Goal: Task Accomplishment & Management: Manage account settings

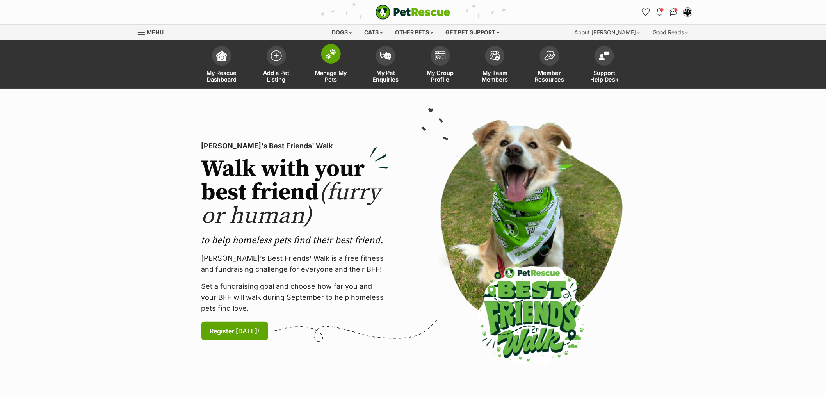
click at [314, 63] on link "Manage My Pets" at bounding box center [331, 65] width 55 height 46
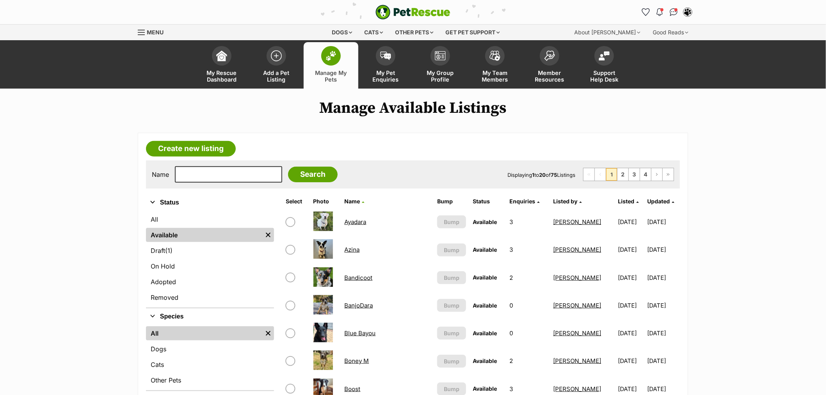
click at [211, 185] on div "Name Search Displaying 1 to 20 of 75 Listings First Page Previous Page 1 2 3 4 …" at bounding box center [413, 174] width 534 height 28
click at [210, 174] on input "text" at bounding box center [228, 174] width 107 height 16
type input "train"
click at [288, 167] on input "Search" at bounding box center [313, 175] width 50 height 16
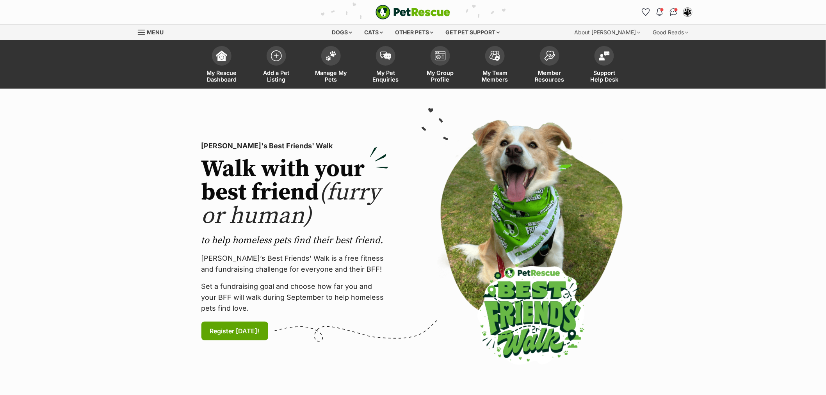
click at [335, 60] on span at bounding box center [331, 56] width 20 height 20
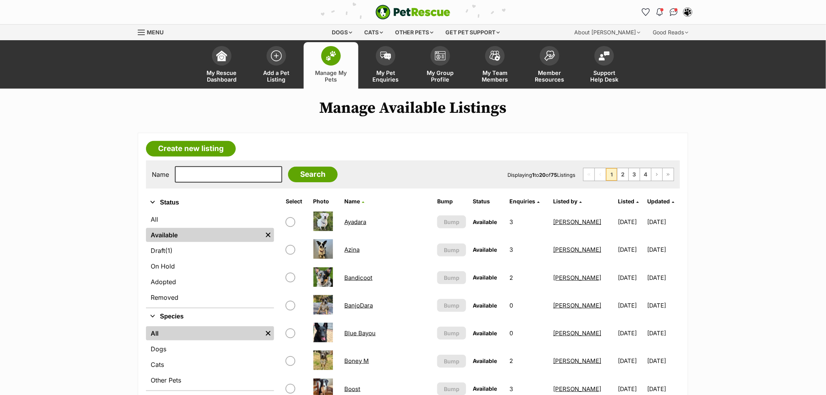
click at [618, 198] on span "Listed" at bounding box center [626, 201] width 16 height 7
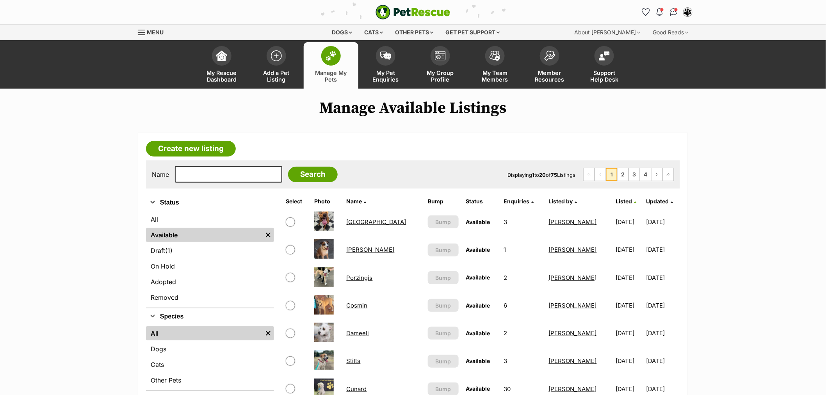
click at [616, 198] on span "Listed" at bounding box center [624, 201] width 16 height 7
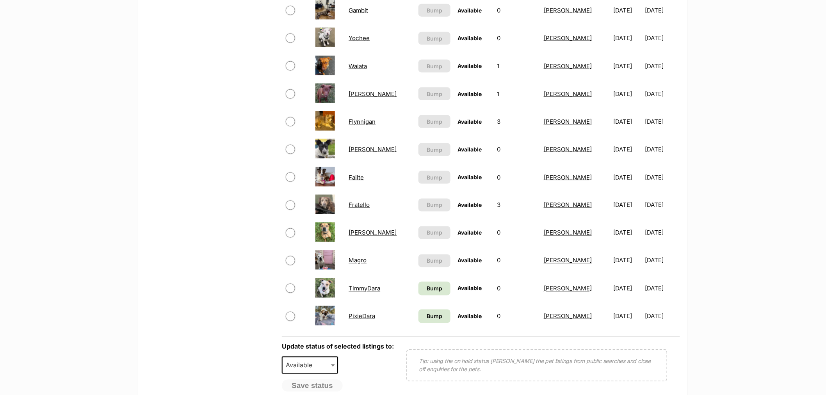
scroll to position [434, 0]
click at [427, 287] on span "Bump" at bounding box center [435, 289] width 16 height 8
click at [427, 313] on span "Bump" at bounding box center [435, 317] width 16 height 8
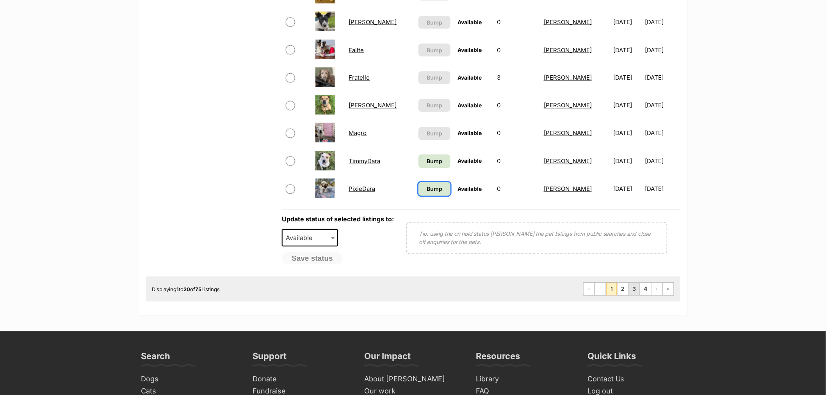
scroll to position [564, 0]
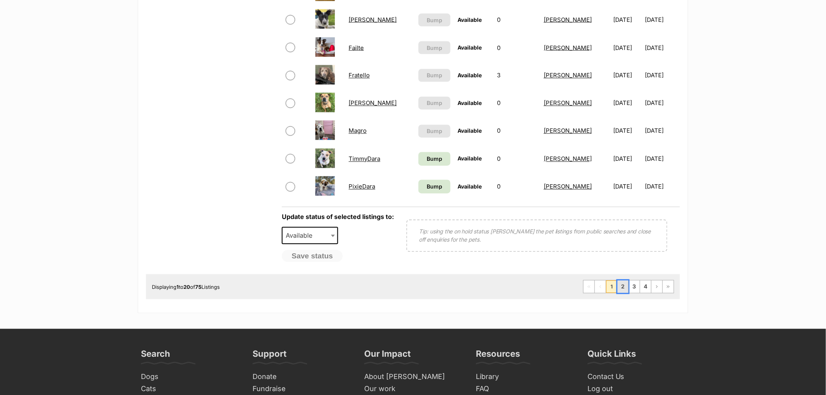
click at [620, 281] on link "2" at bounding box center [623, 287] width 11 height 12
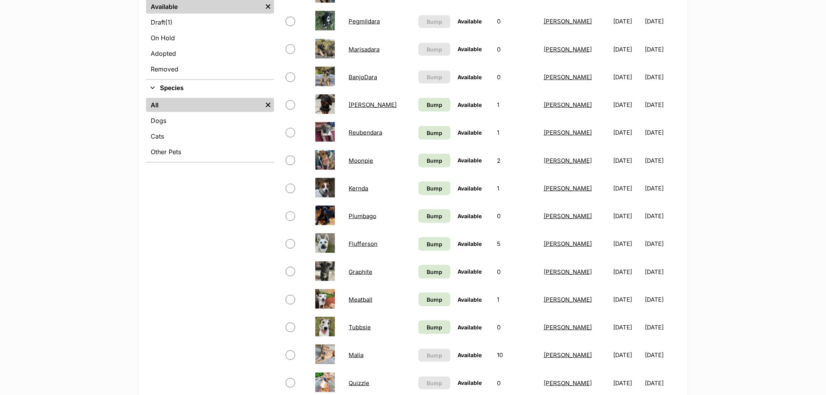
scroll to position [217, 0]
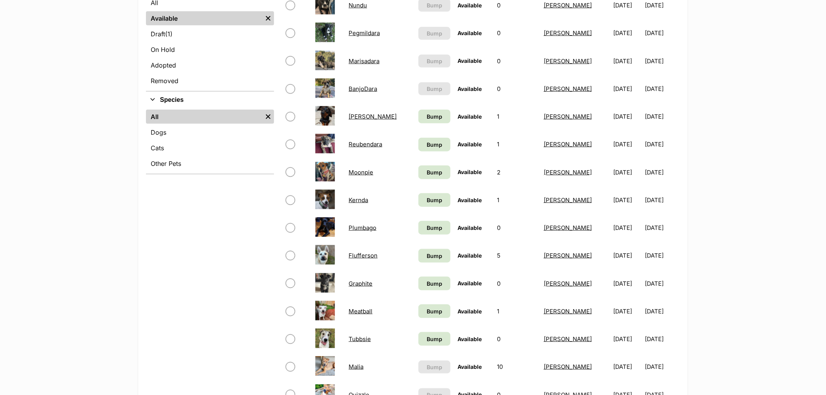
click at [415, 347] on td "Bump" at bounding box center [434, 339] width 39 height 27
click at [427, 340] on span "Bump" at bounding box center [435, 339] width 16 height 8
click at [427, 307] on span "Bump" at bounding box center [435, 311] width 16 height 8
click at [427, 281] on span "Bump" at bounding box center [435, 284] width 16 height 8
click at [427, 253] on span "Bump" at bounding box center [435, 256] width 16 height 8
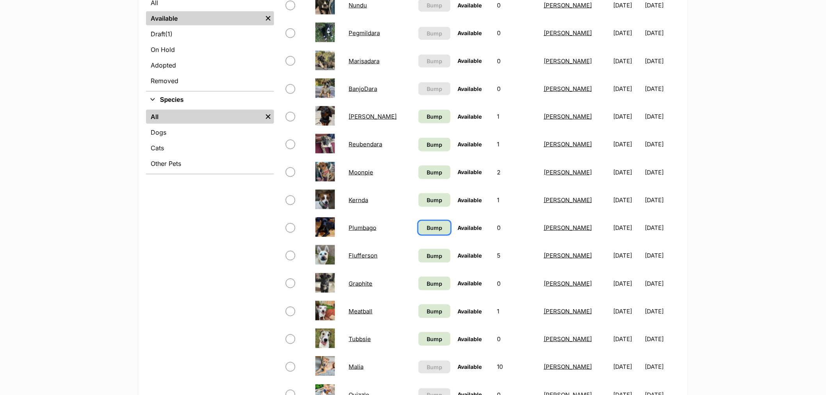
click at [419, 221] on link "Bump" at bounding box center [435, 228] width 32 height 14
click at [427, 196] on span "Bump" at bounding box center [435, 200] width 16 height 8
click at [427, 172] on span "Bump" at bounding box center [435, 172] width 16 height 8
click at [427, 141] on span "Bump" at bounding box center [435, 145] width 16 height 8
click at [427, 113] on span "Bump" at bounding box center [435, 116] width 16 height 8
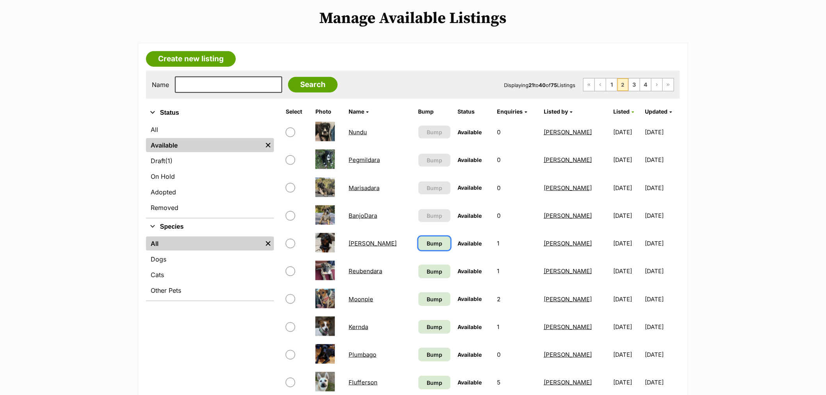
scroll to position [87, 0]
